Goal: Task Accomplishment & Management: Use online tool/utility

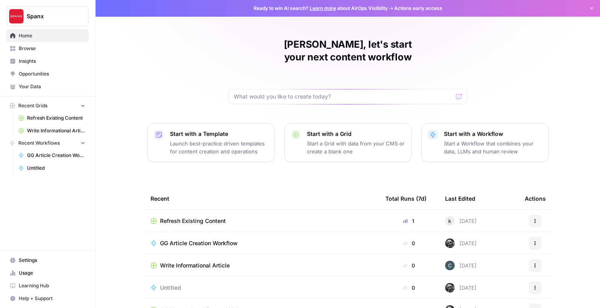
click at [62, 121] on span "Refresh Existing Content" at bounding box center [56, 118] width 58 height 7
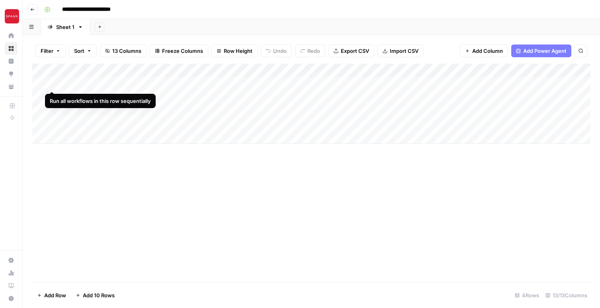
click at [53, 83] on div "Add Column" at bounding box center [311, 104] width 558 height 80
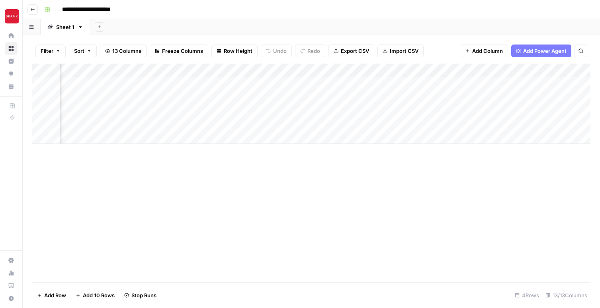
scroll to position [0, 568]
click at [258, 84] on div "Add Column" at bounding box center [311, 104] width 558 height 80
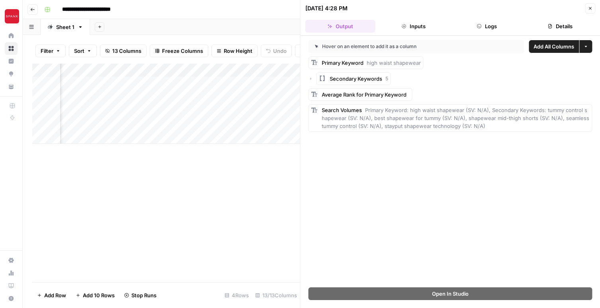
click at [221, 209] on div "Add Column" at bounding box center [166, 173] width 268 height 219
click at [590, 7] on icon "button" at bounding box center [589, 8] width 5 height 5
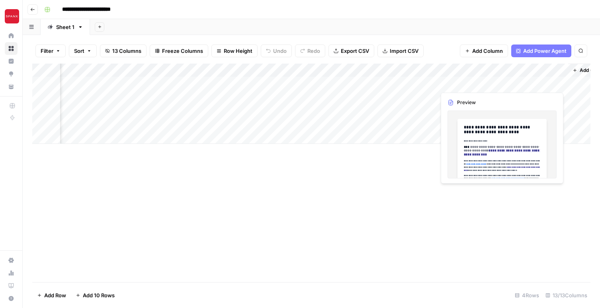
scroll to position [0, 938]
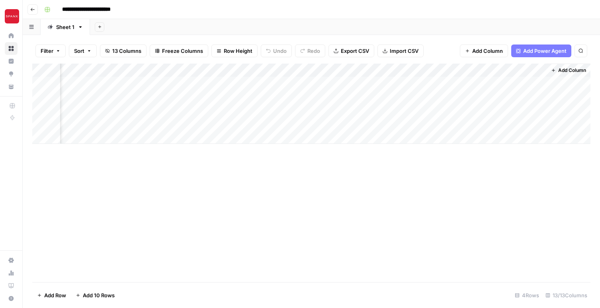
click at [527, 82] on div "Add Column" at bounding box center [311, 104] width 558 height 80
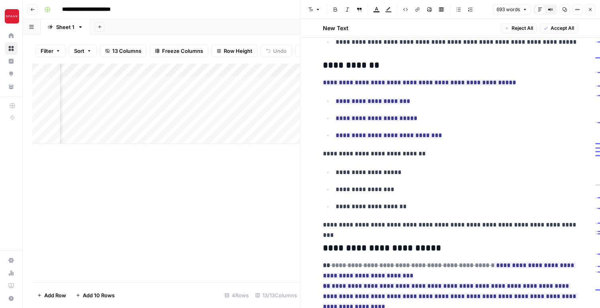
scroll to position [497, 0]
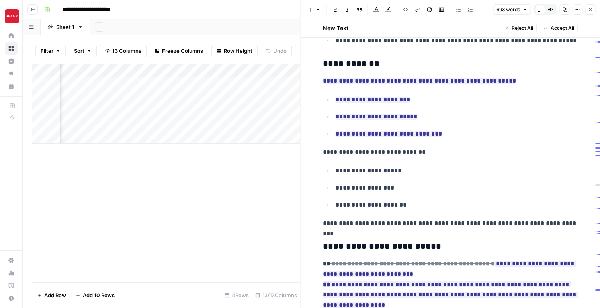
click at [590, 13] on button "Close" at bounding box center [589, 9] width 10 height 10
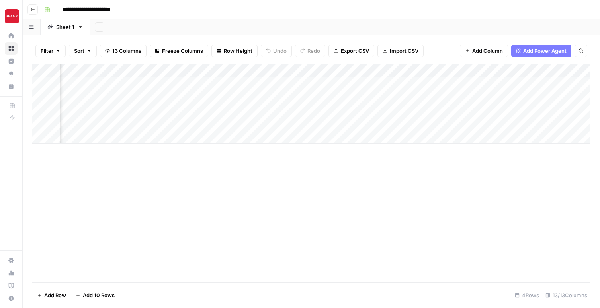
scroll to position [0, 638]
click at [467, 83] on div "Add Column" at bounding box center [311, 104] width 558 height 80
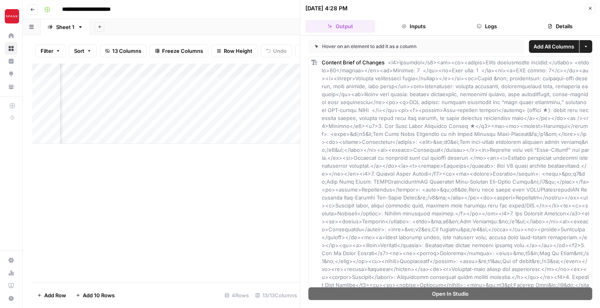
click at [586, 12] on button "Close" at bounding box center [589, 8] width 10 height 10
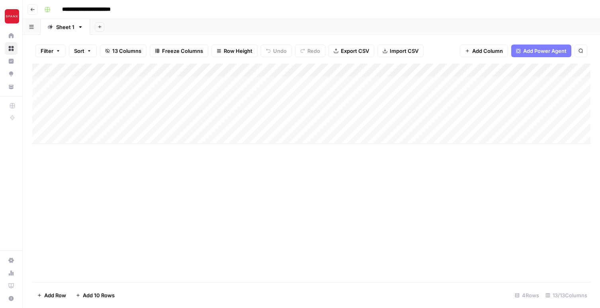
drag, startPoint x: 287, startPoint y: 85, endPoint x: 116, endPoint y: 84, distance: 171.1
click at [116, 84] on div "Add Column" at bounding box center [311, 104] width 558 height 80
click at [223, 185] on div "Add Column" at bounding box center [311, 173] width 558 height 219
click at [285, 83] on div "Add Column" at bounding box center [311, 104] width 558 height 80
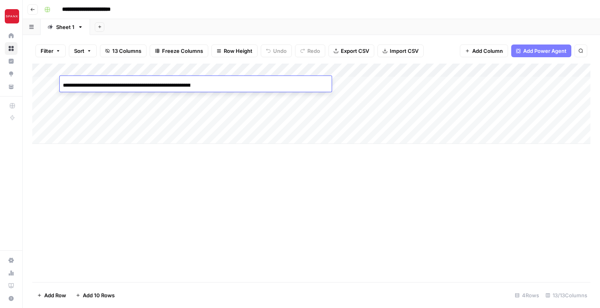
click at [270, 207] on div "Add Column" at bounding box center [311, 173] width 558 height 219
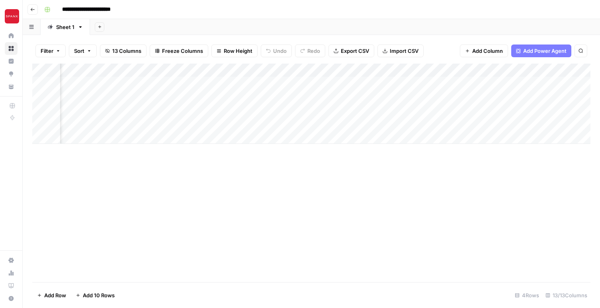
scroll to position [0, 938]
click at [454, 85] on div "Add Column" at bounding box center [311, 104] width 558 height 80
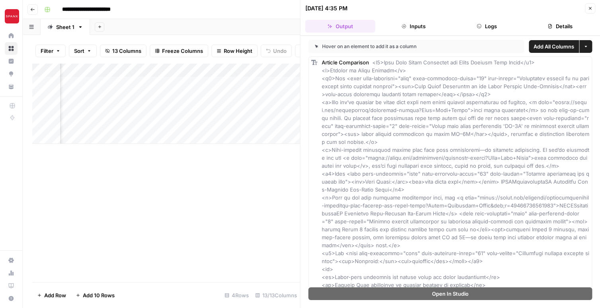
click at [589, 10] on icon "button" at bounding box center [589, 8] width 5 height 5
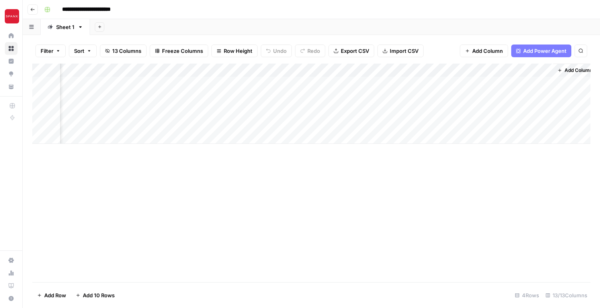
scroll to position [0, 928]
click at [538, 83] on div "Add Column" at bounding box center [311, 104] width 558 height 80
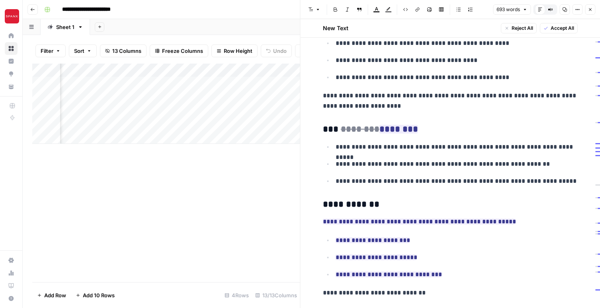
scroll to position [356, 0]
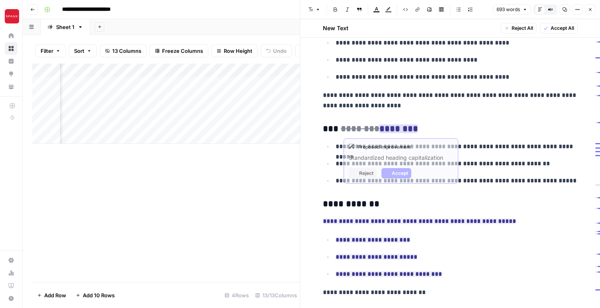
click at [397, 131] on ins "********" at bounding box center [398, 129] width 39 height 9
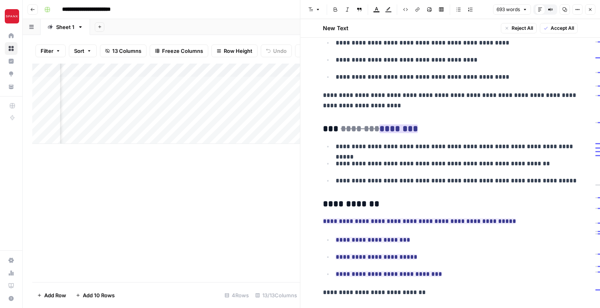
click at [397, 131] on ins "********" at bounding box center [398, 129] width 39 height 9
click at [427, 181] on p "**********" at bounding box center [456, 181] width 242 height 10
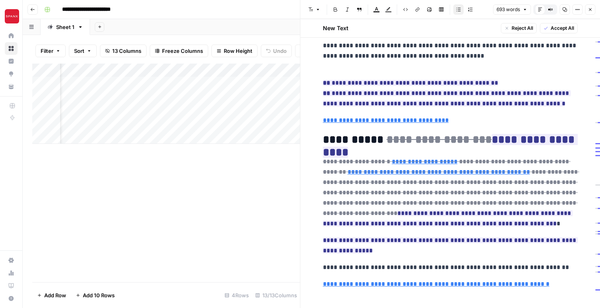
scroll to position [0, 0]
